Goal: Browse casually

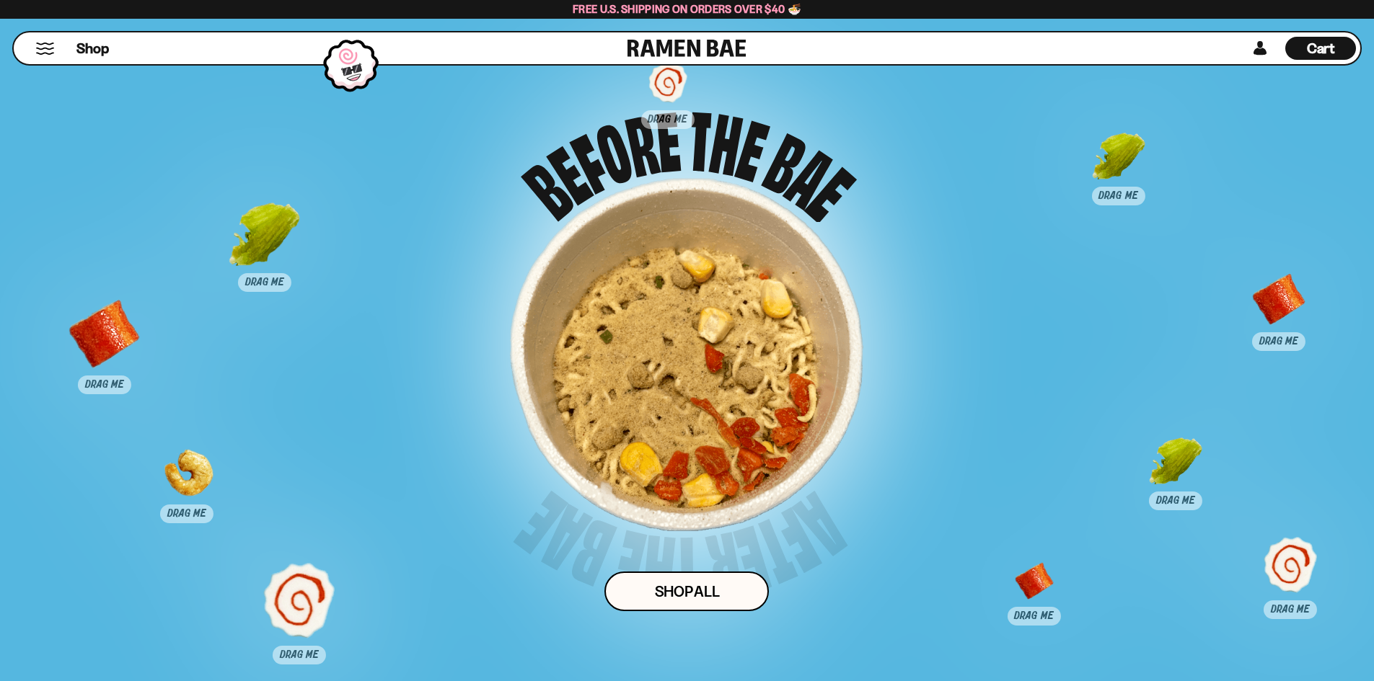
scroll to position [9157, 0]
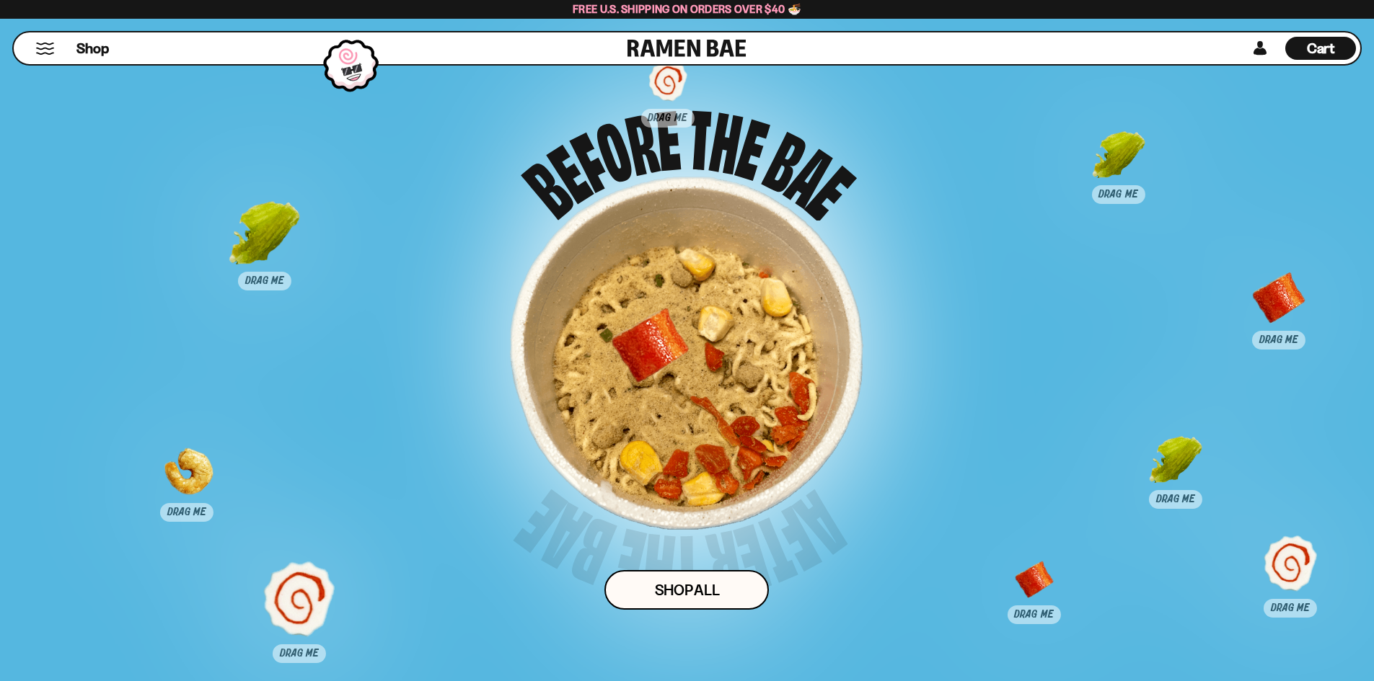
drag, startPoint x: 110, startPoint y: 376, endPoint x: 655, endPoint y: 389, distance: 546.0
click at [655, 389] on div at bounding box center [649, 358] width 71 height 95
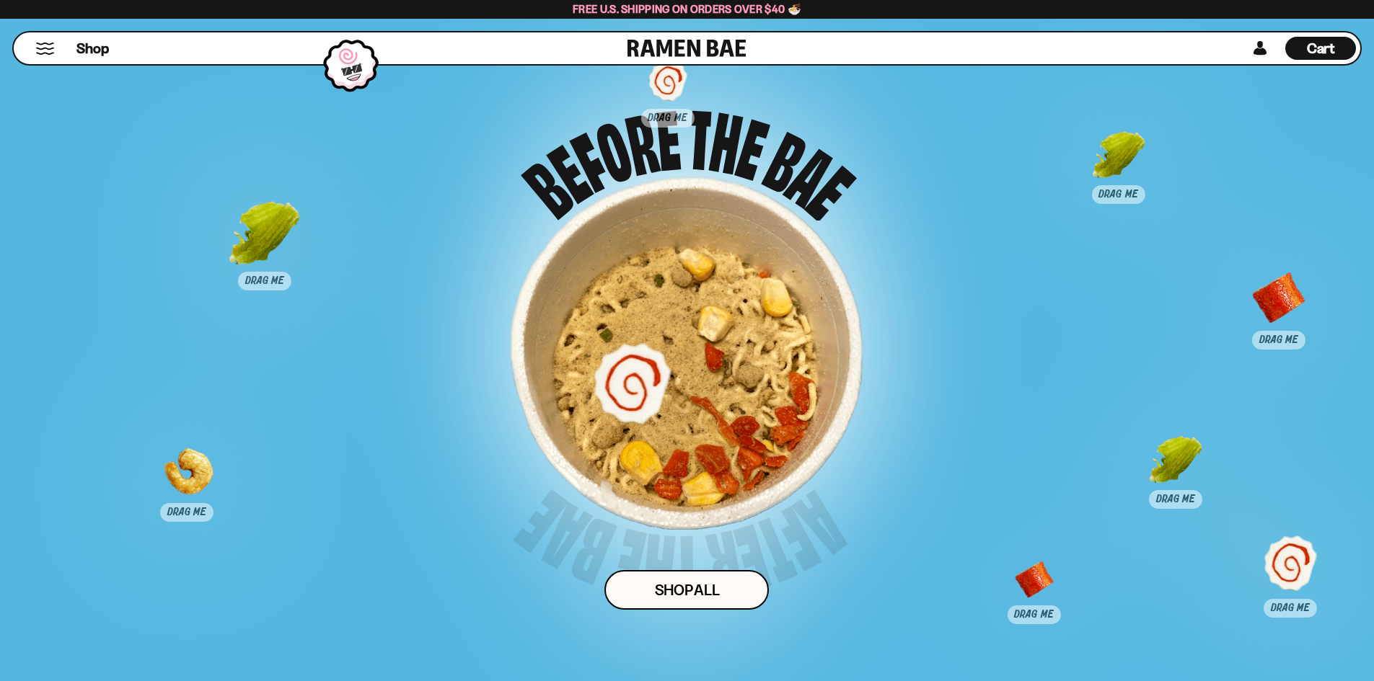
drag, startPoint x: 291, startPoint y: 628, endPoint x: 640, endPoint y: 401, distance: 415.8
click at [640, 402] on div at bounding box center [631, 382] width 71 height 71
drag, startPoint x: 174, startPoint y: 475, endPoint x: 628, endPoint y: 385, distance: 462.4
click at [628, 385] on div at bounding box center [624, 398] width 71 height 71
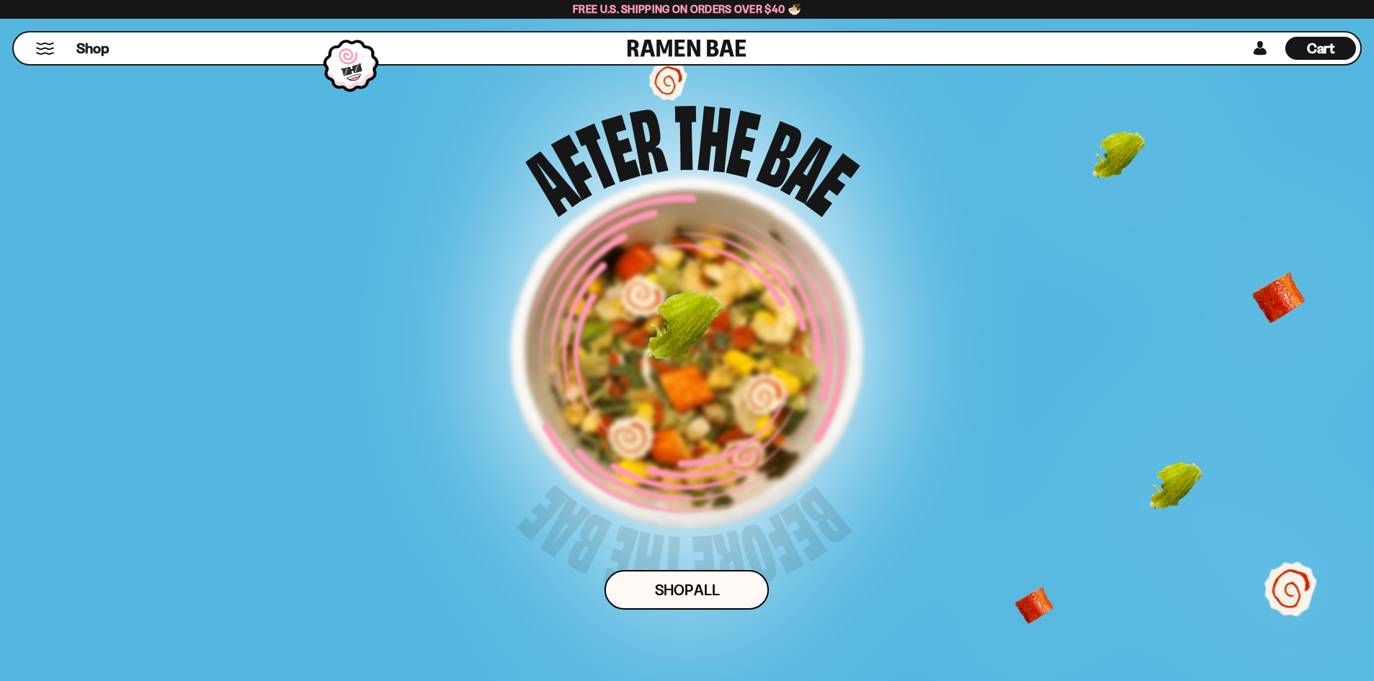
drag, startPoint x: 277, startPoint y: 267, endPoint x: 697, endPoint y: 359, distance: 429.7
click at [697, 359] on div "Drag 3 pieces of topping into the bowl for a surprise! Shop ALl" at bounding box center [687, 361] width 1144 height 641
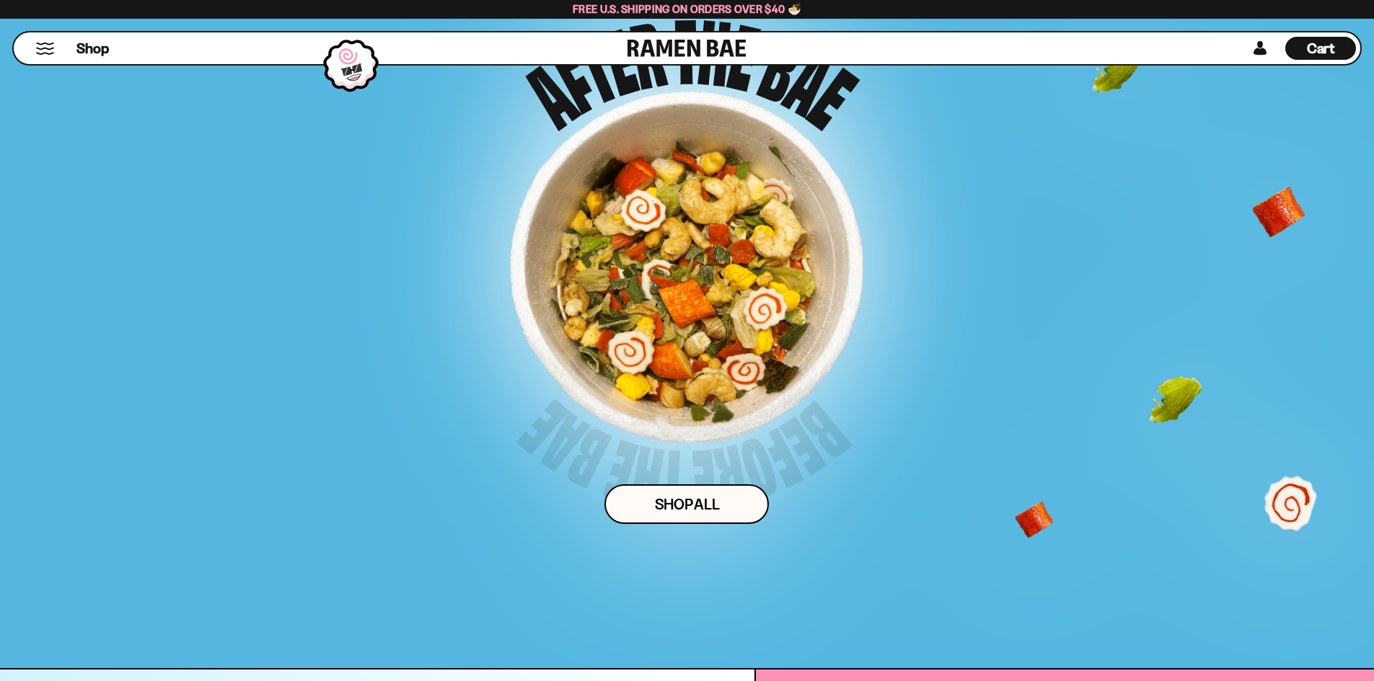
scroll to position [9213, 0]
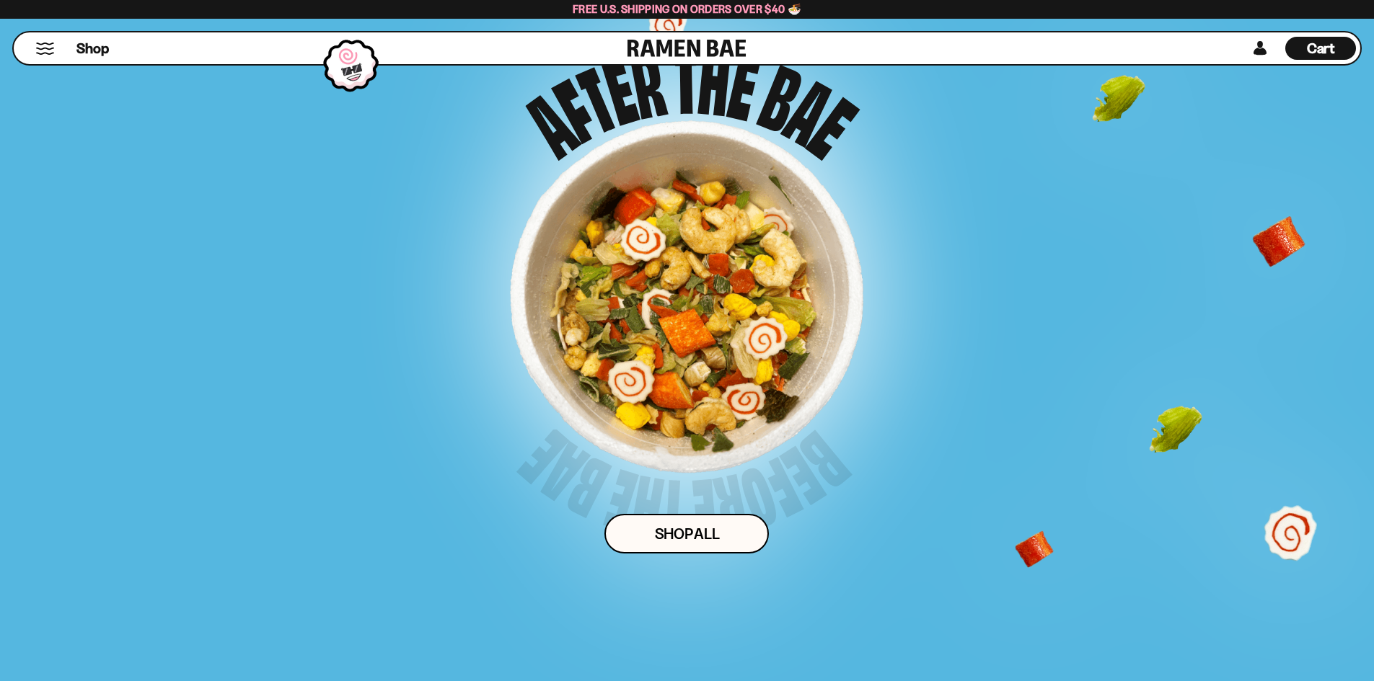
click at [46, 51] on button "Mobile Menu Trigger" at bounding box center [44, 49] width 19 height 12
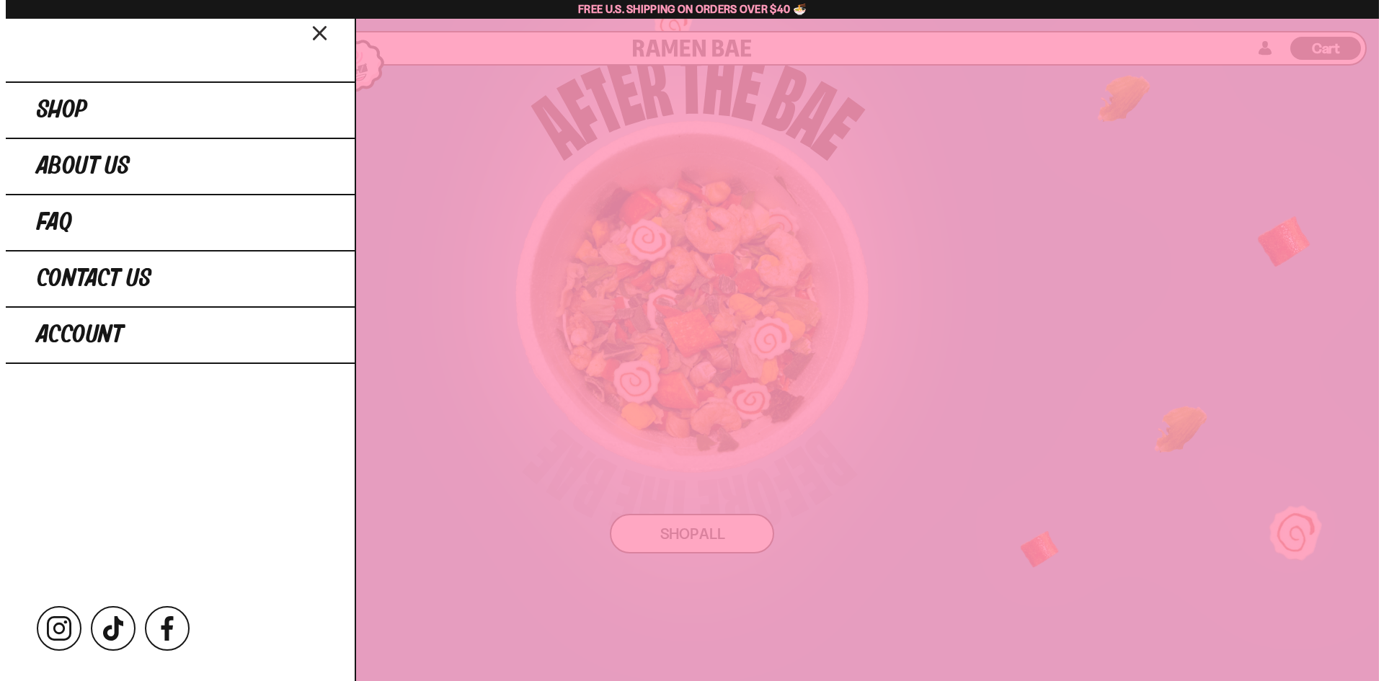
scroll to position [9219, 0]
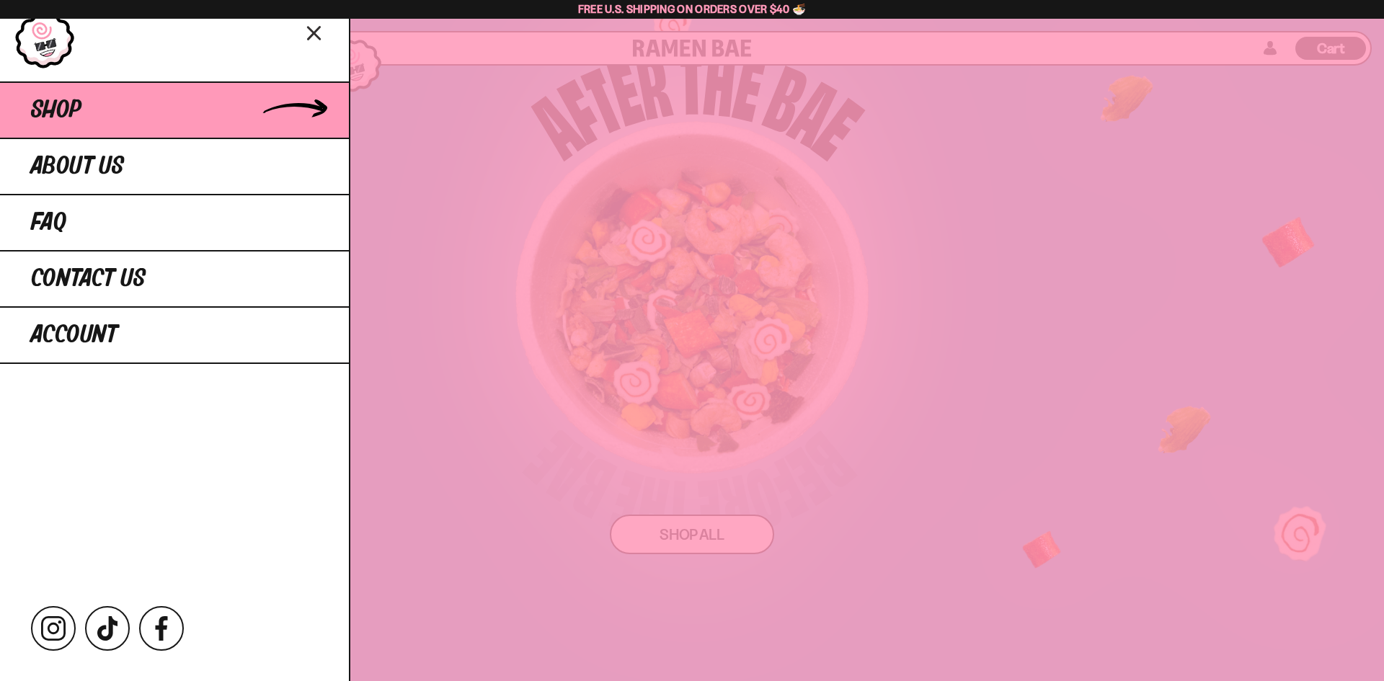
click at [61, 115] on span "Shop" at bounding box center [56, 110] width 50 height 26
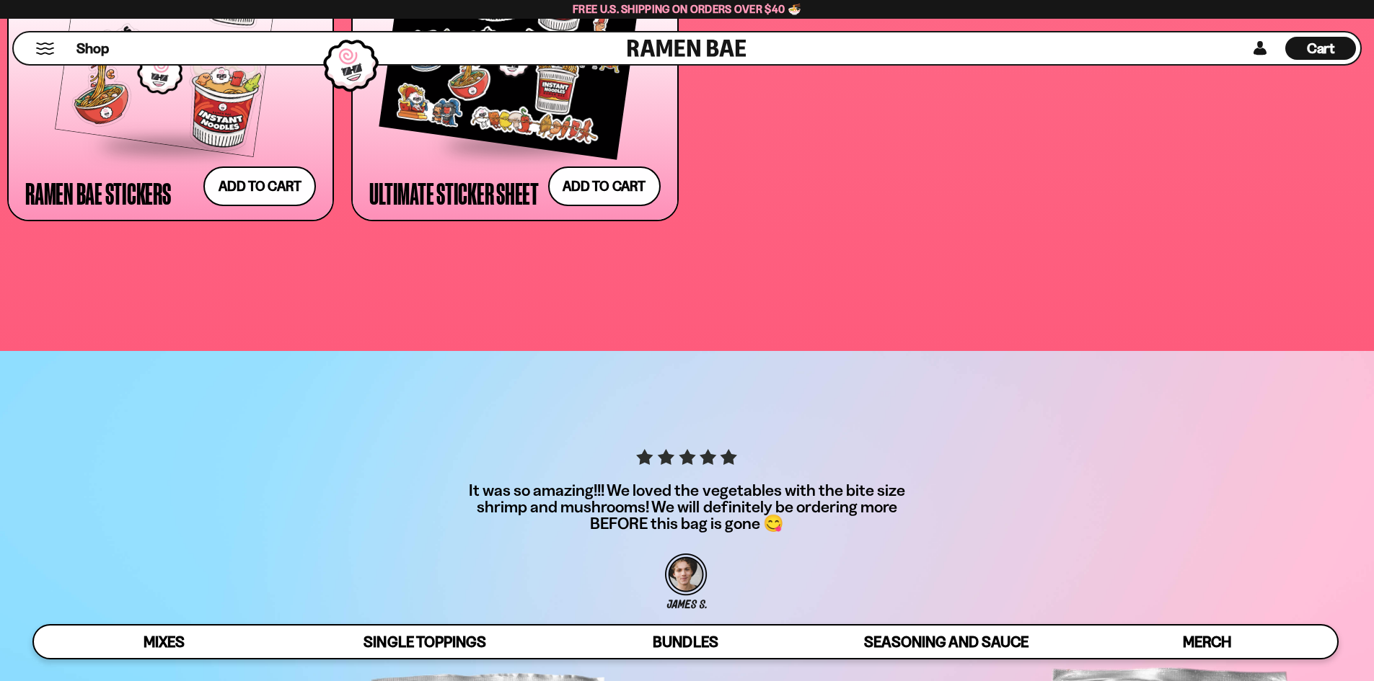
scroll to position [4759, 0]
